Goal: Find specific page/section: Find specific page/section

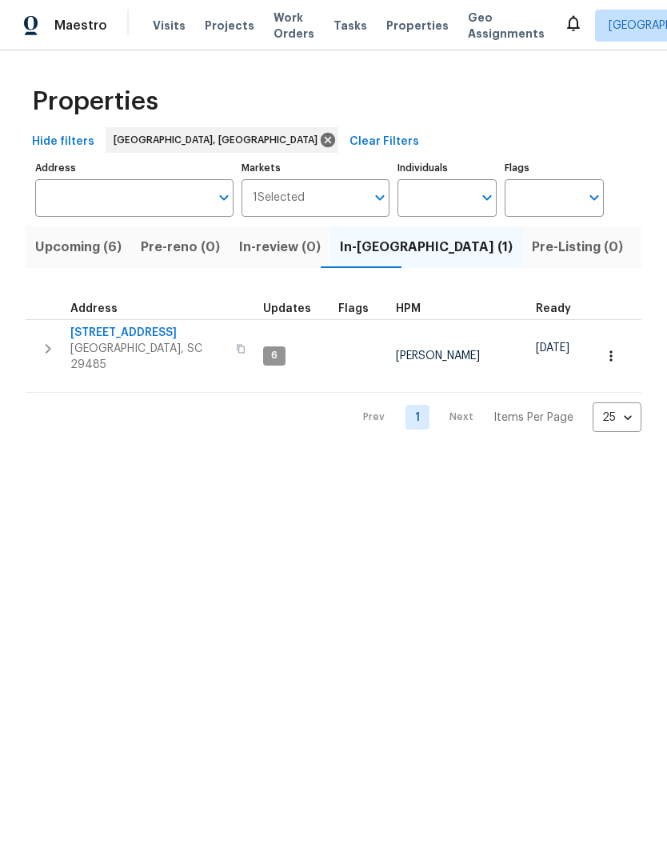
click at [124, 337] on span "[STREET_ADDRESS]" at bounding box center [148, 333] width 156 height 16
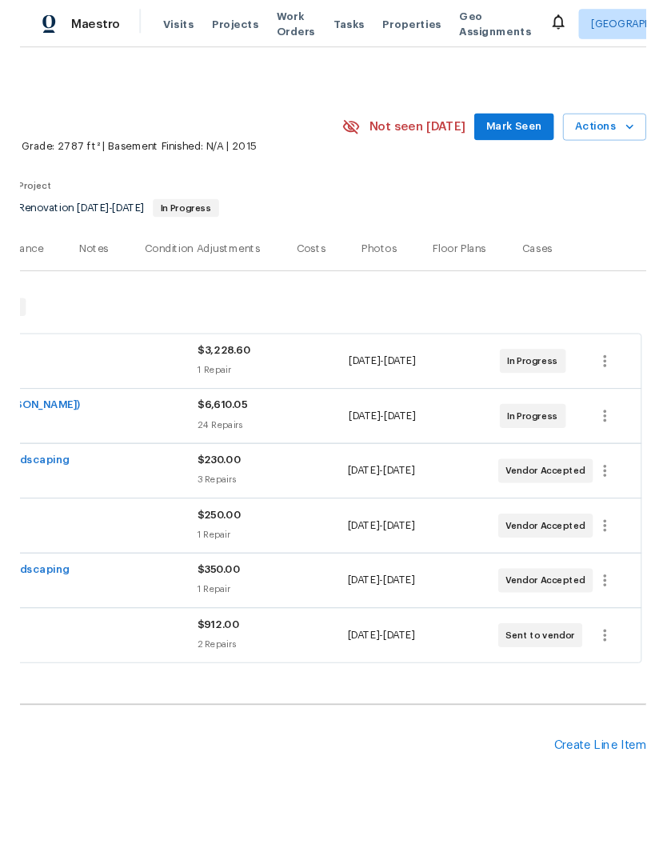
scroll to position [2, 237]
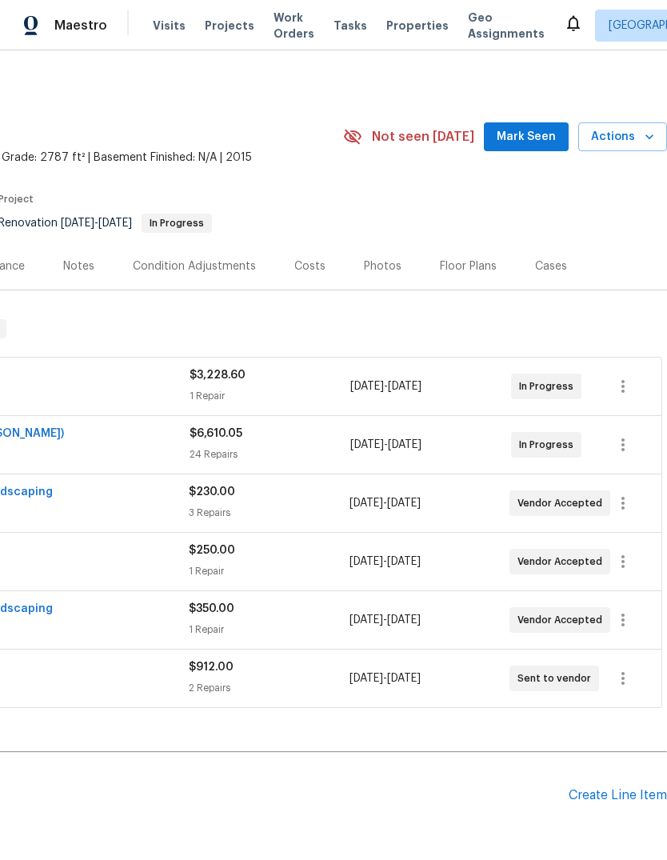
scroll to position [0, 237]
click at [633, 621] on icon "button" at bounding box center [623, 619] width 19 height 19
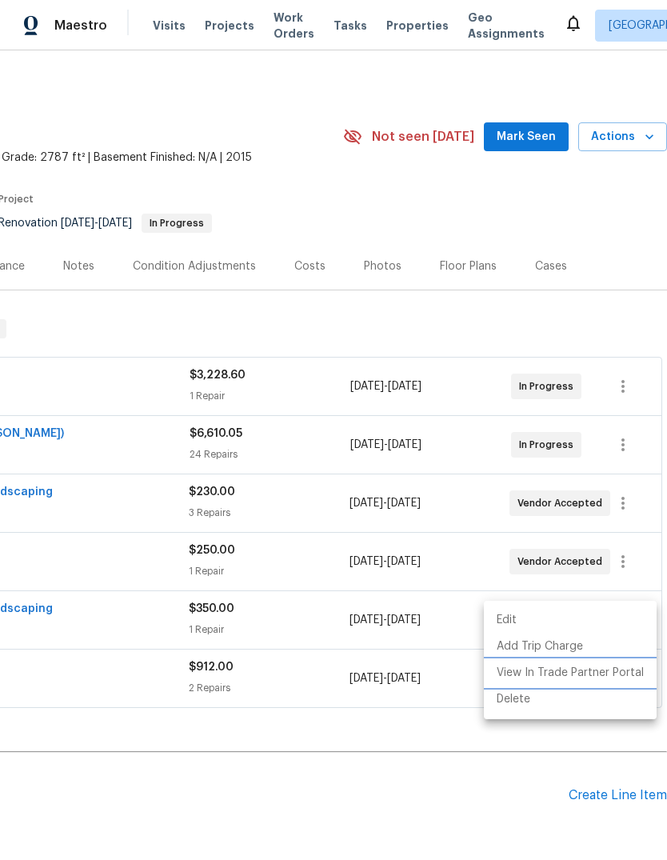
click at [616, 672] on li "View In Trade Partner Portal" at bounding box center [570, 673] width 173 height 26
click at [620, 678] on li "View In Trade Partner Portal" at bounding box center [570, 673] width 173 height 26
click at [621, 679] on li "View In Trade Partner Portal" at bounding box center [570, 673] width 173 height 26
click at [388, 798] on div at bounding box center [333, 430] width 667 height 860
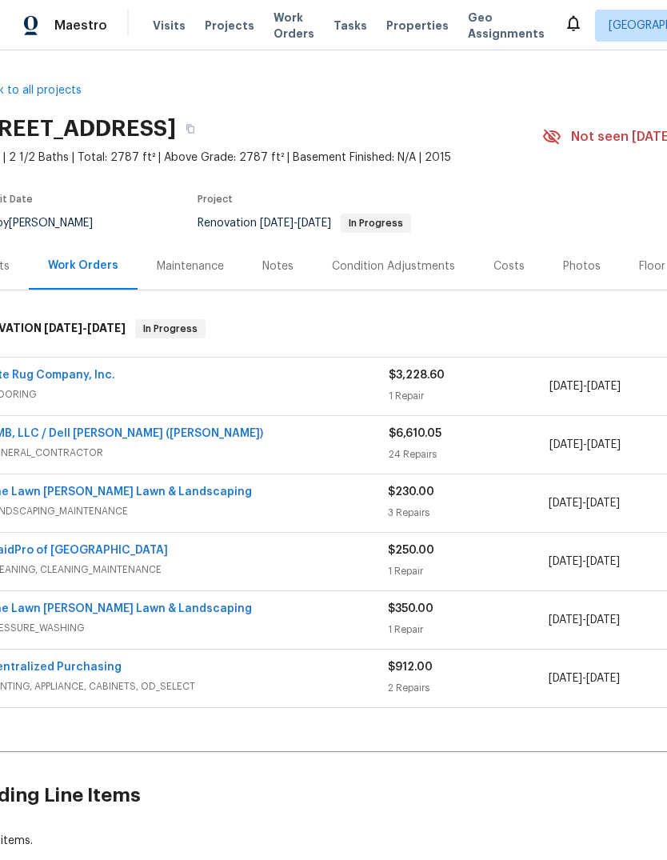
scroll to position [0, 36]
click at [155, 496] on link "The Lawn Barber Lawn & Landscaping" at bounding box center [121, 491] width 265 height 11
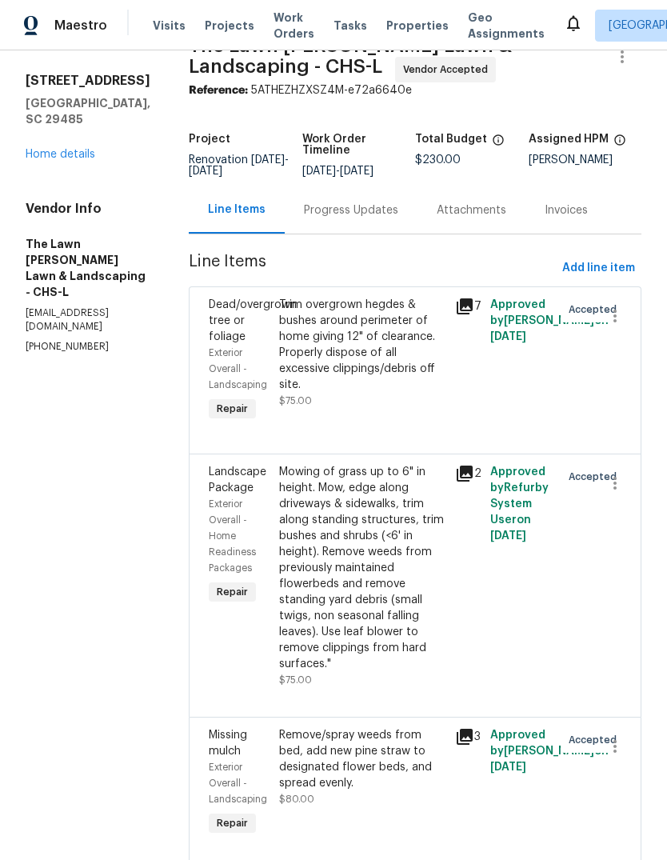
scroll to position [37, 0]
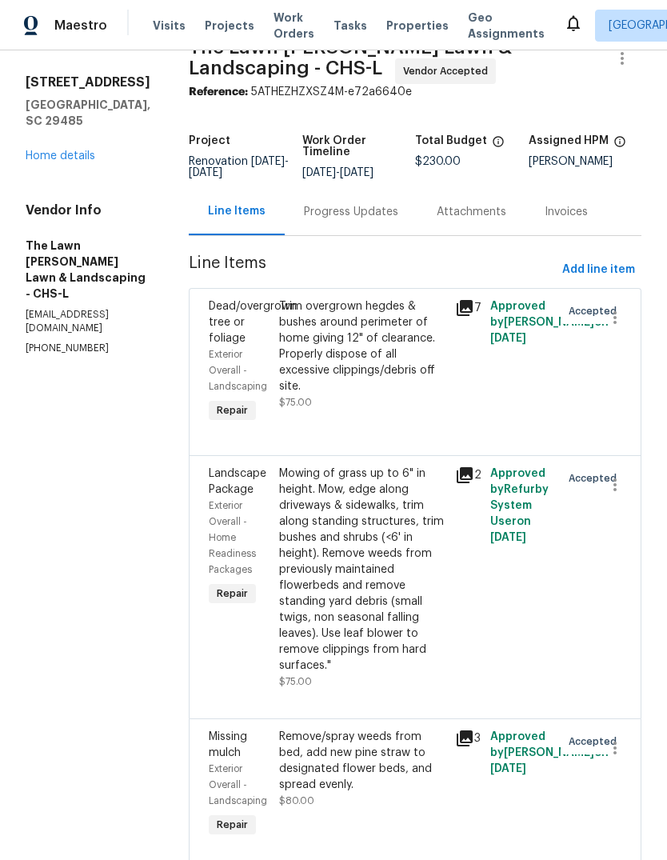
click at [67, 150] on link "Home details" at bounding box center [61, 155] width 70 height 11
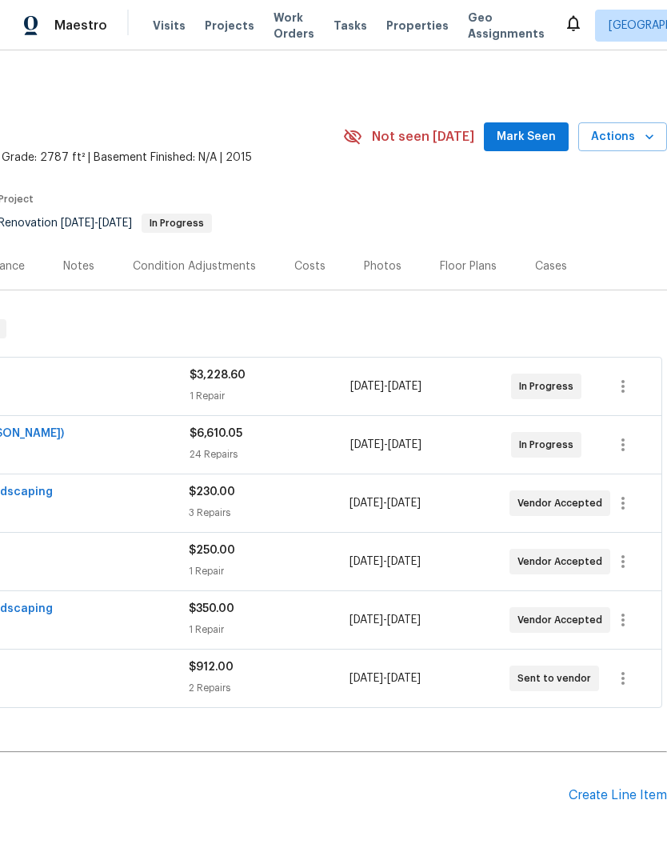
scroll to position [0, 237]
click at [622, 509] on icon "button" at bounding box center [623, 503] width 3 height 13
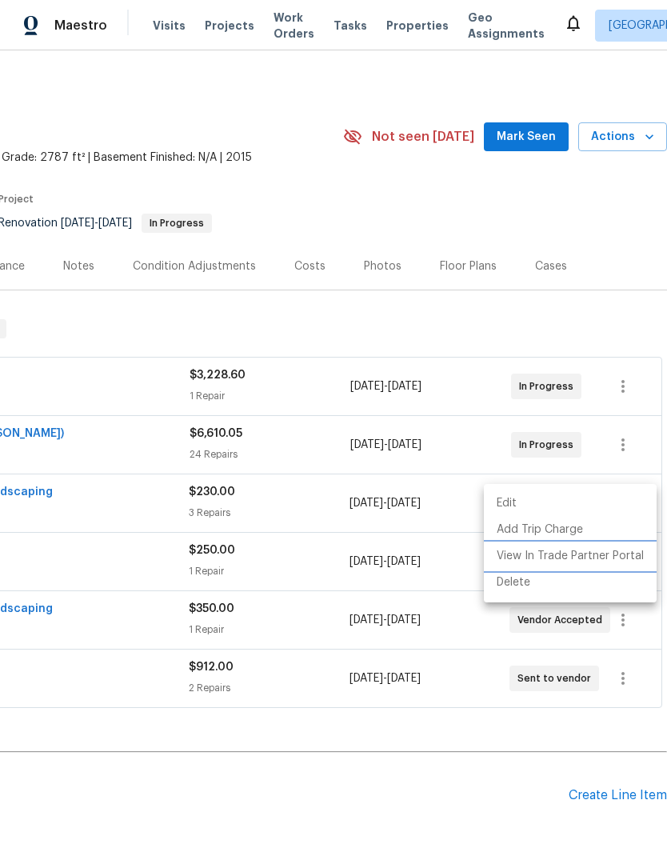
click at [618, 558] on li "View In Trade Partner Portal" at bounding box center [570, 556] width 173 height 26
click at [631, 620] on div at bounding box center [333, 430] width 667 height 860
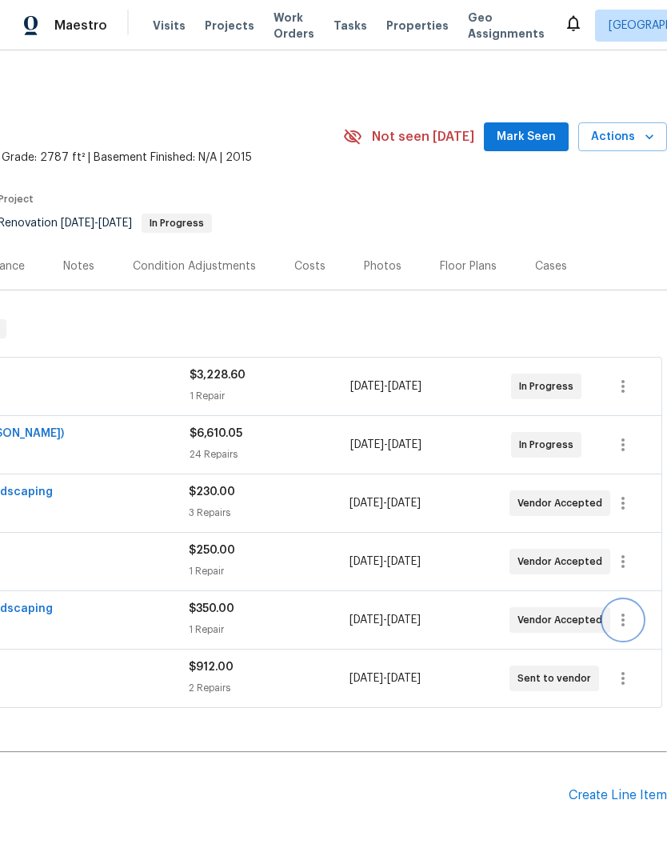
click at [632, 617] on icon "button" at bounding box center [623, 619] width 19 height 19
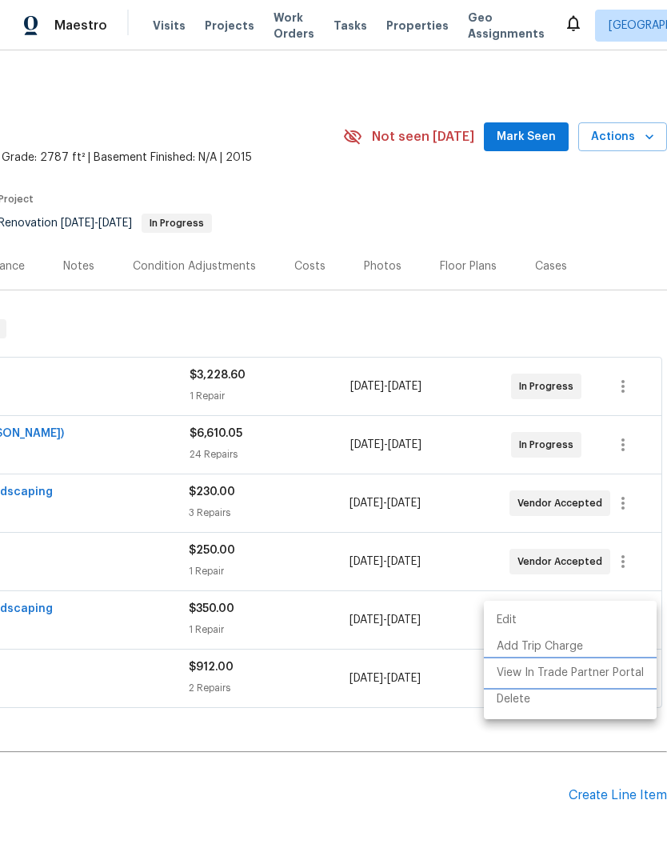
click at [614, 672] on li "View In Trade Partner Portal" at bounding box center [570, 673] width 173 height 26
click at [440, 769] on div at bounding box center [333, 430] width 667 height 860
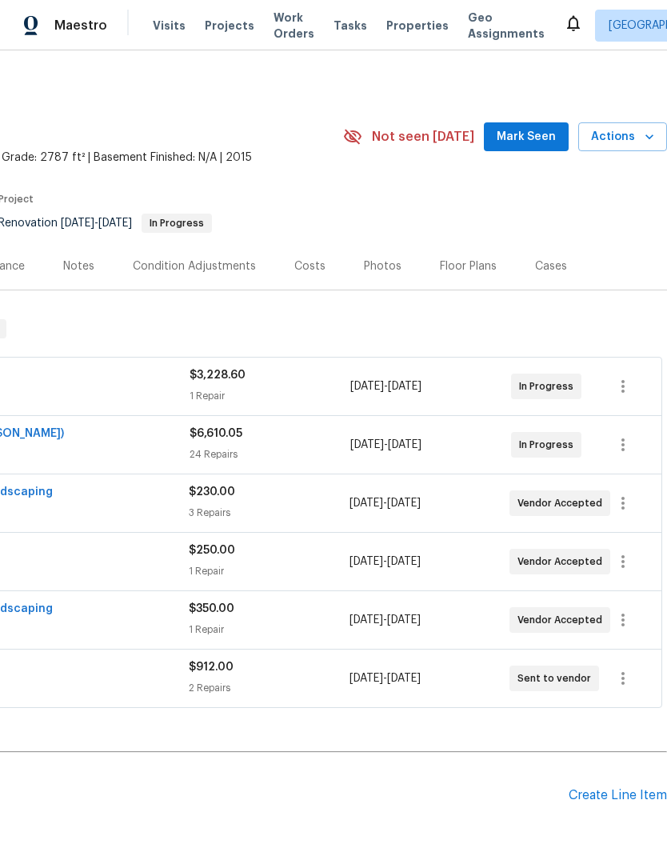
click at [442, 768] on h2 "Pending Line Items" at bounding box center [166, 795] width 806 height 74
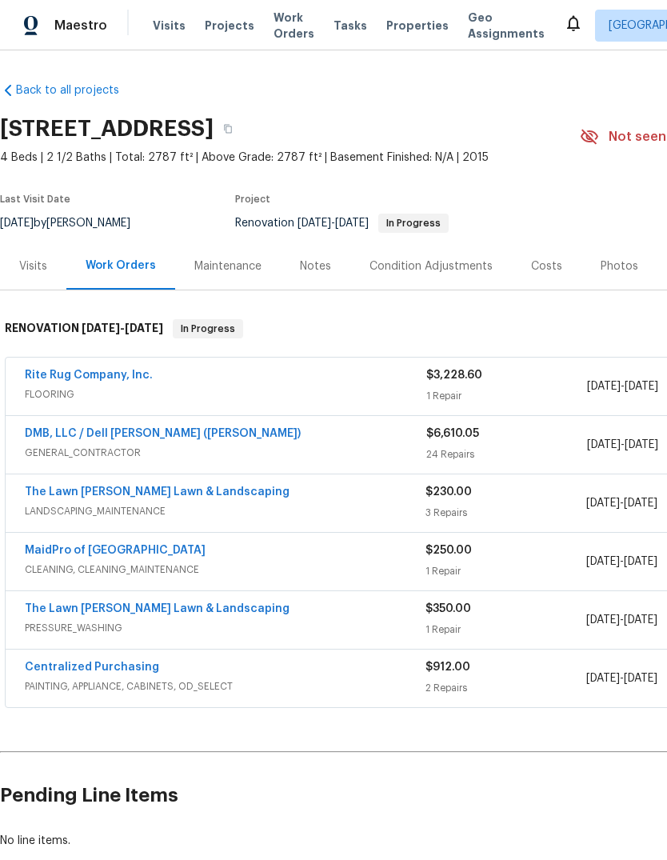
scroll to position [0, 0]
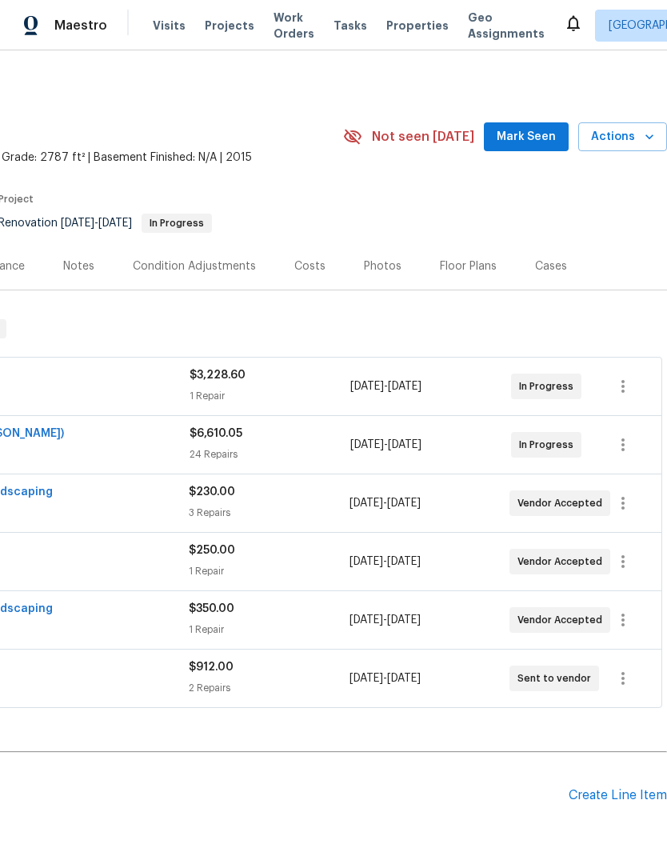
scroll to position [0, 237]
click at [628, 622] on icon "button" at bounding box center [623, 619] width 19 height 19
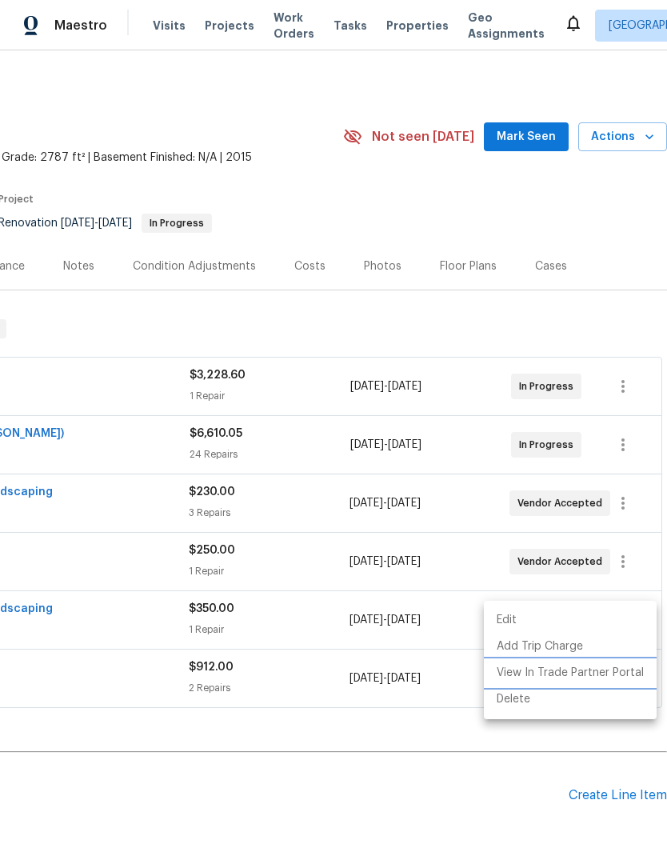
click at [610, 672] on li "View In Trade Partner Portal" at bounding box center [570, 673] width 173 height 26
click at [640, 317] on div at bounding box center [333, 430] width 667 height 860
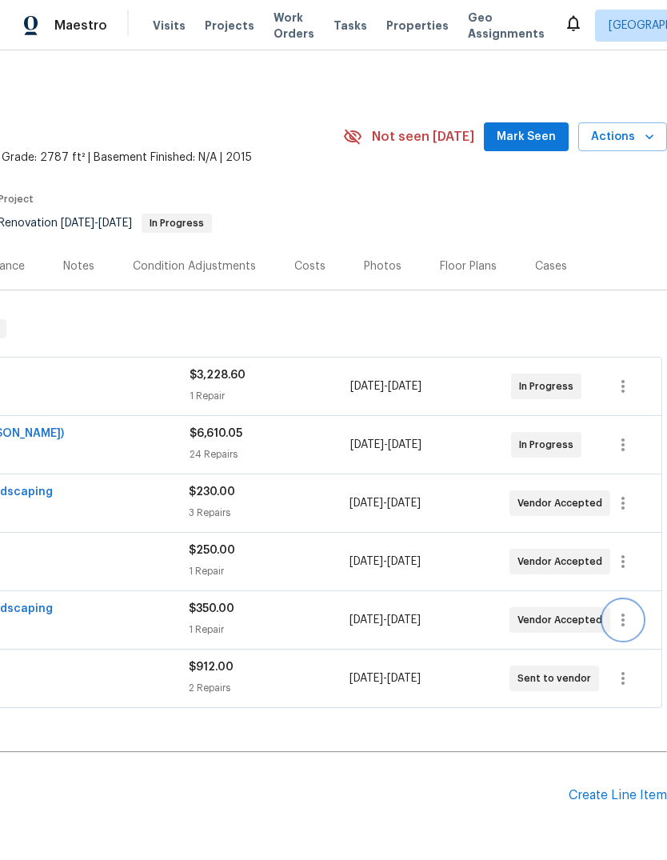
click at [632, 622] on icon "button" at bounding box center [623, 619] width 19 height 19
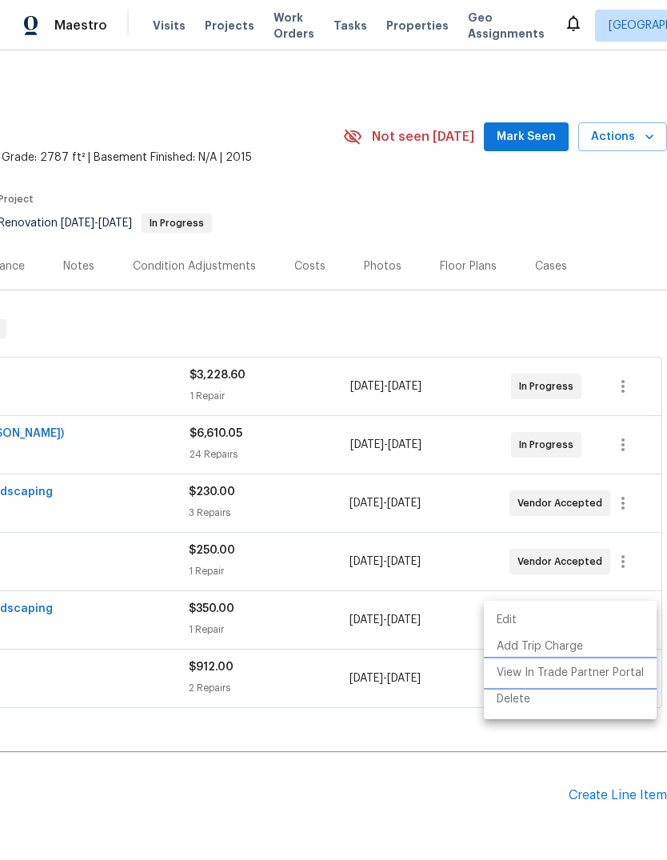
click at [609, 678] on li "View In Trade Partner Portal" at bounding box center [570, 673] width 173 height 26
click at [438, 806] on div at bounding box center [333, 430] width 667 height 860
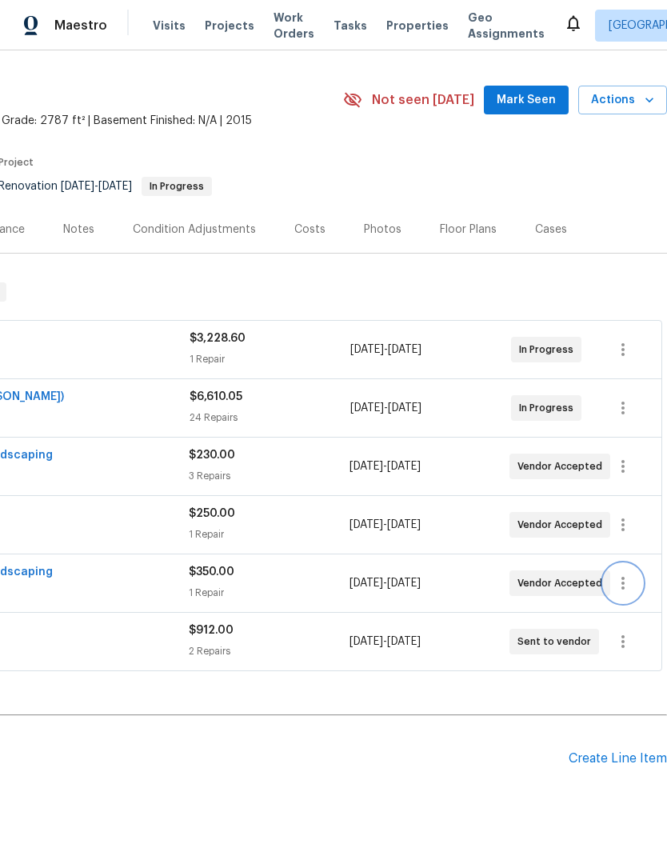
scroll to position [37, 237]
click at [618, 470] on icon "button" at bounding box center [623, 466] width 19 height 19
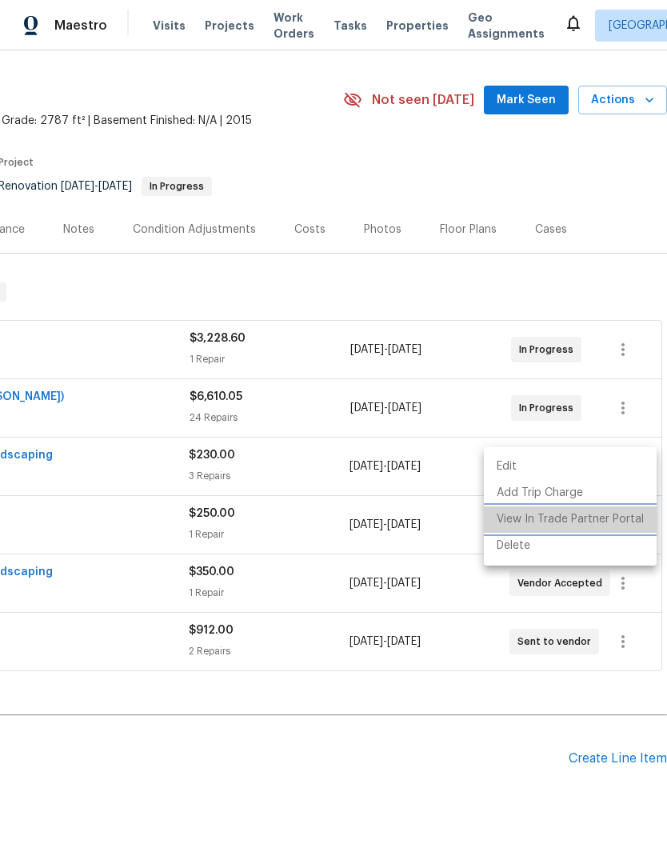
click at [614, 522] on li "View In Trade Partner Portal" at bounding box center [570, 519] width 173 height 26
click at [625, 596] on div at bounding box center [333, 430] width 667 height 860
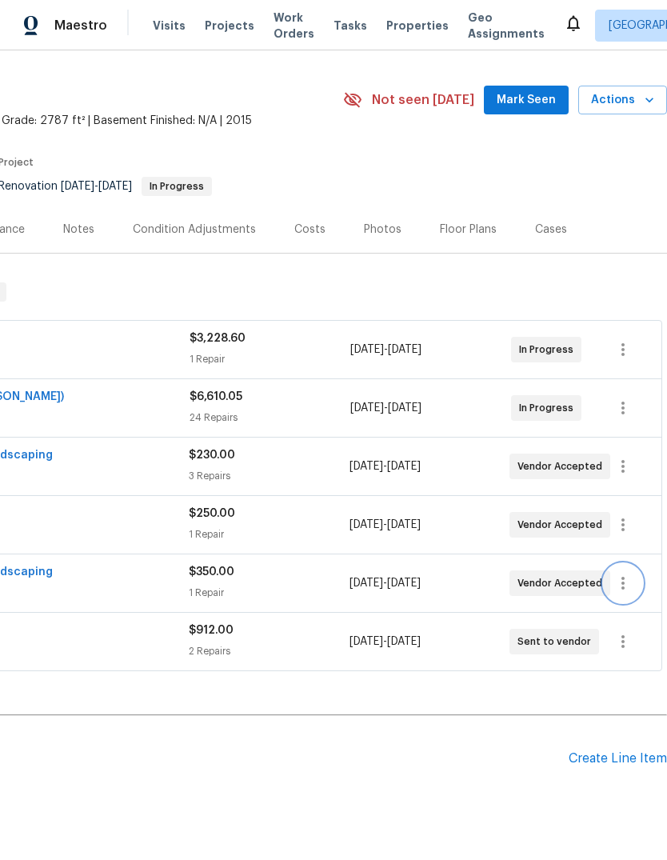
click at [623, 586] on icon "button" at bounding box center [623, 583] width 3 height 13
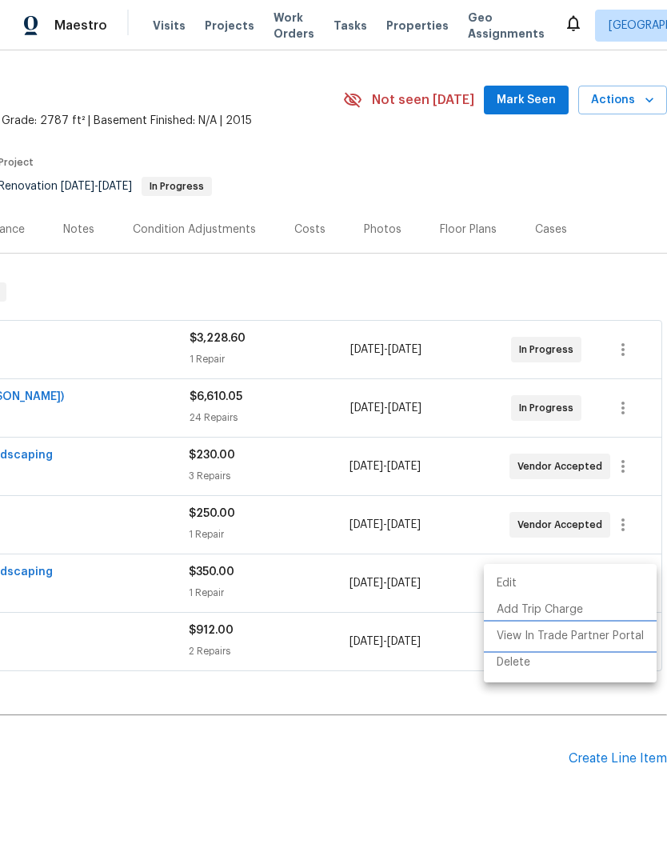
click at [615, 636] on li "View In Trade Partner Portal" at bounding box center [570, 636] width 173 height 26
click at [515, 284] on div at bounding box center [333, 430] width 667 height 860
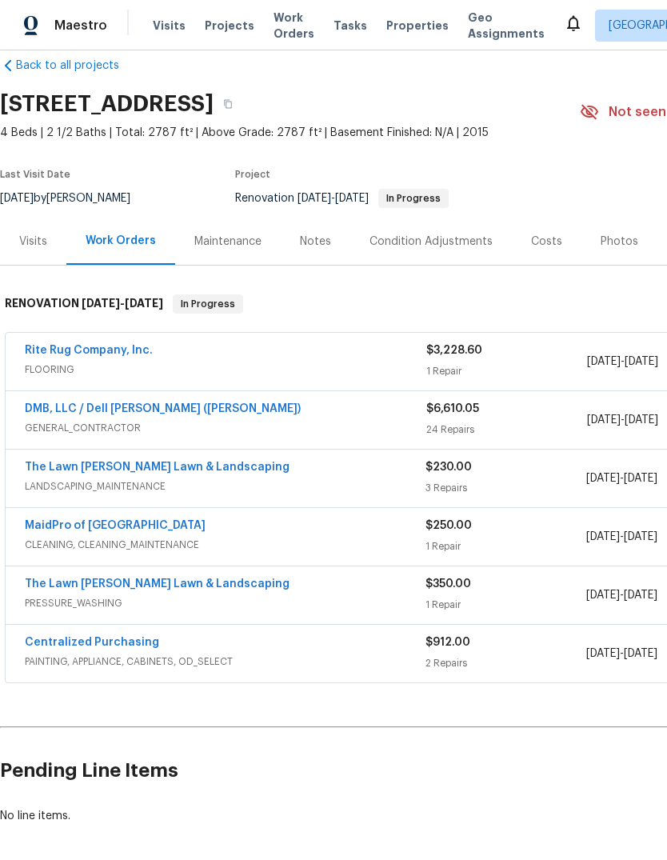
scroll to position [25, 0]
click at [205, 578] on link "The Lawn Barber Lawn & Landscaping" at bounding box center [157, 583] width 265 height 11
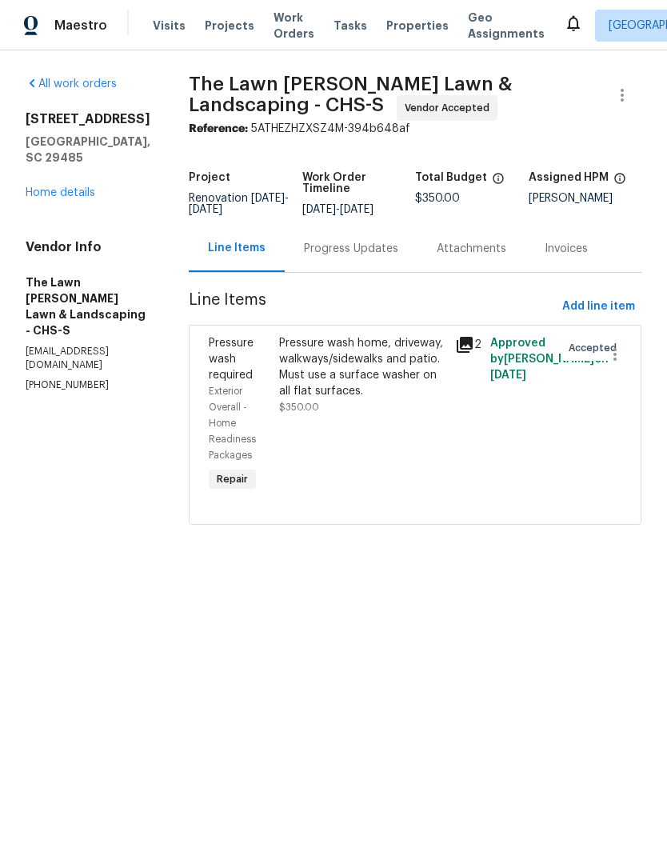
click at [74, 187] on link "Home details" at bounding box center [61, 192] width 70 height 11
